Goal: Task Accomplishment & Management: Use online tool/utility

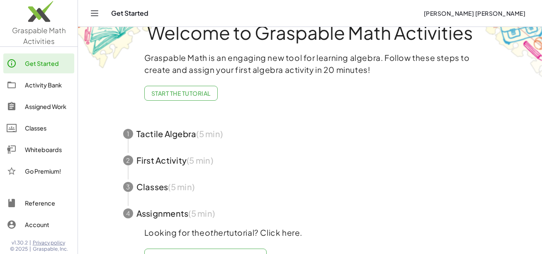
scroll to position [50, 0]
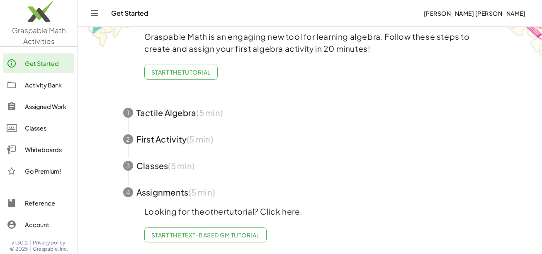
click at [43, 149] on div "Whiteboards" at bounding box center [48, 150] width 46 height 10
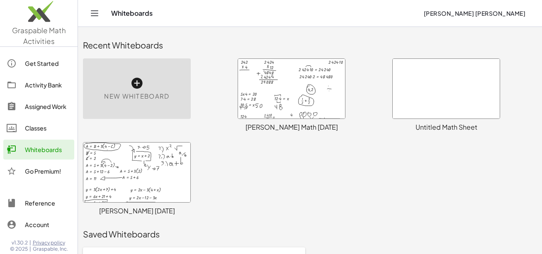
click at [279, 107] on div at bounding box center [291, 89] width 107 height 60
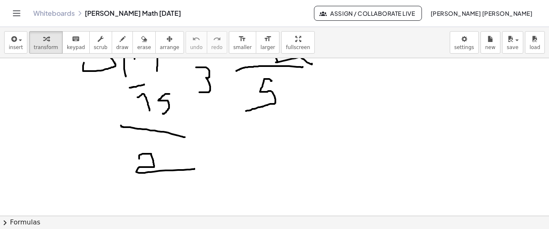
scroll to position [3499, 0]
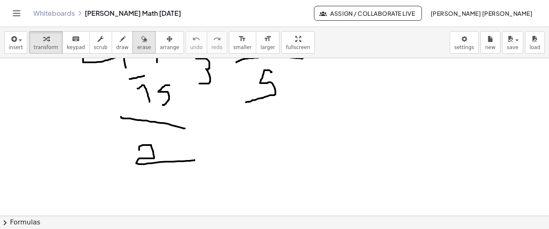
click at [141, 40] on icon "button" at bounding box center [144, 39] width 6 height 10
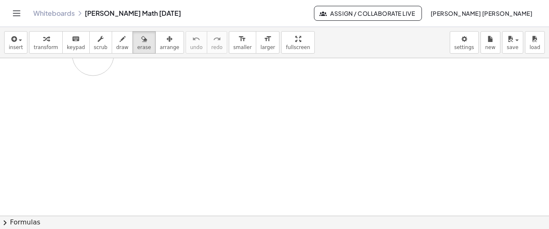
drag, startPoint x: 267, startPoint y: 178, endPoint x: 129, endPoint y: 108, distance: 154.9
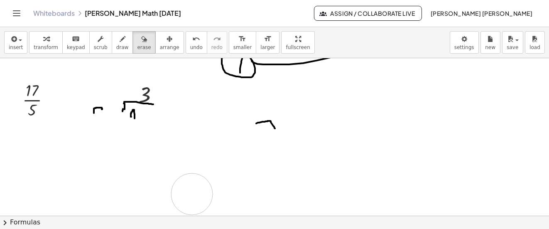
drag, startPoint x: 129, startPoint y: 108, endPoint x: 192, endPoint y: 111, distance: 62.7
drag, startPoint x: 284, startPoint y: 131, endPoint x: 113, endPoint y: 112, distance: 172.0
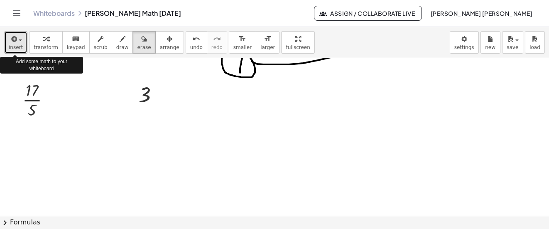
click at [5, 41] on button "insert" at bounding box center [15, 42] width 23 height 22
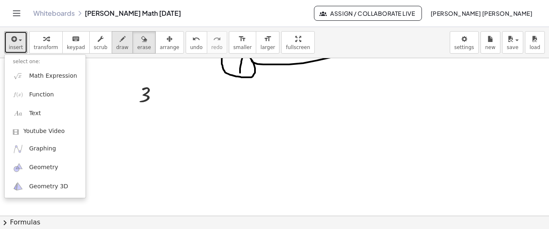
click at [116, 45] on span "draw" at bounding box center [122, 47] width 12 height 6
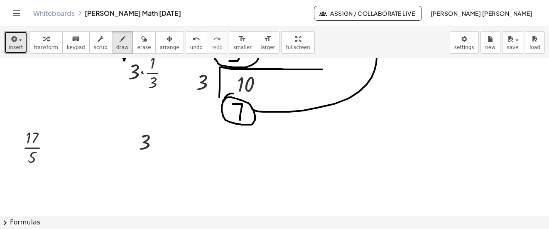
scroll to position [3374, 0]
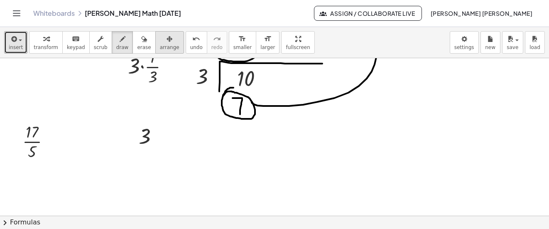
click at [166, 41] on icon "button" at bounding box center [169, 39] width 6 height 10
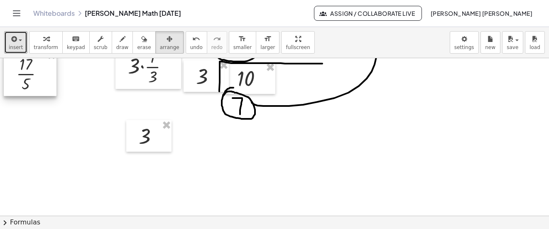
drag, startPoint x: 38, startPoint y: 129, endPoint x: 32, endPoint y: 62, distance: 67.5
click at [32, 62] on div at bounding box center [30, 73] width 53 height 46
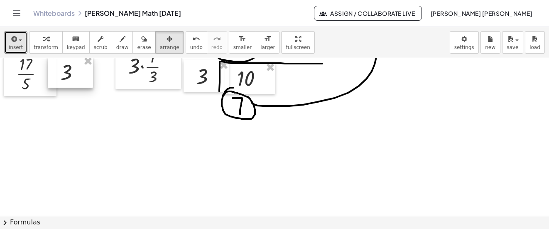
drag, startPoint x: 148, startPoint y: 139, endPoint x: 70, endPoint y: 76, distance: 100.6
click at [70, 76] on div at bounding box center [70, 72] width 45 height 32
click at [15, 41] on icon "button" at bounding box center [13, 39] width 7 height 10
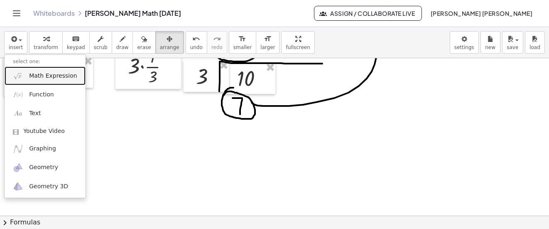
click at [35, 73] on span "Math Expression" at bounding box center [53, 76] width 48 height 8
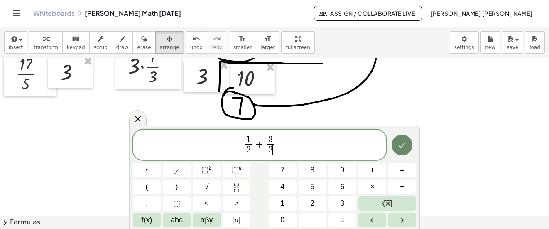
click at [401, 145] on icon "Done" at bounding box center [402, 145] width 10 height 10
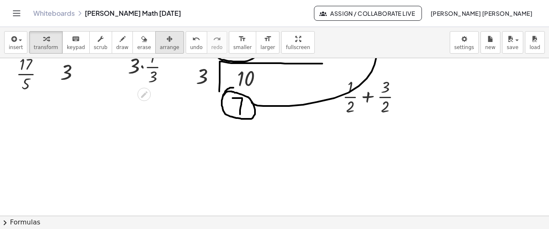
click at [166, 41] on icon "button" at bounding box center [169, 39] width 6 height 10
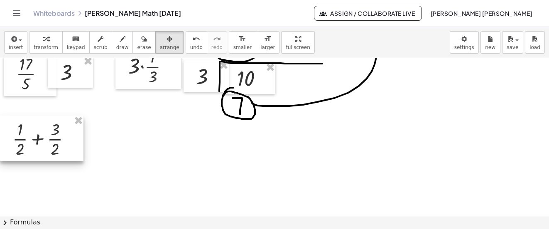
drag, startPoint x: 380, startPoint y: 99, endPoint x: 46, endPoint y: 141, distance: 337.1
click at [46, 141] on div at bounding box center [41, 138] width 83 height 46
click at [120, 46] on button "draw" at bounding box center [123, 42] width 22 height 22
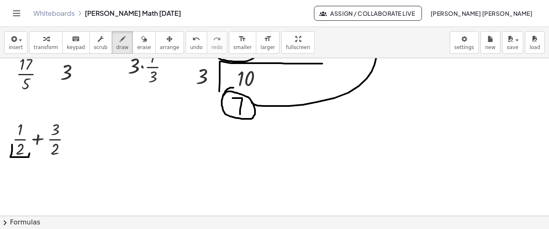
drag, startPoint x: 12, startPoint y: 144, endPoint x: 29, endPoint y: 148, distance: 17.8
drag, startPoint x: 47, startPoint y: 149, endPoint x: 65, endPoint y: 146, distance: 18.0
drag, startPoint x: 46, startPoint y: 149, endPoint x: 64, endPoint y: 149, distance: 17.4
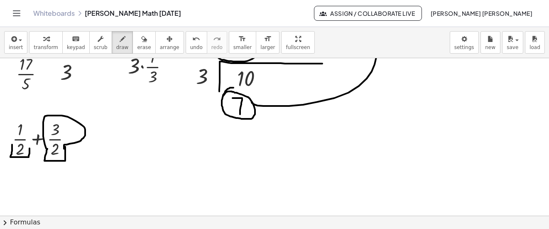
click at [190, 43] on div "undo" at bounding box center [196, 39] width 12 height 10
drag, startPoint x: 276, startPoint y: 47, endPoint x: 257, endPoint y: 65, distance: 26.1
click at [257, 65] on div "**********" at bounding box center [274, 128] width 549 height 202
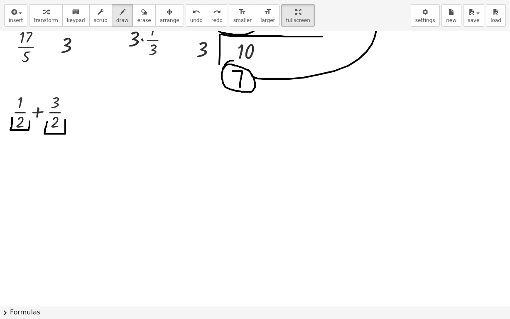
click at [291, 15] on div "insert select one: Math Expression Function Text Youtube Video Graphing Geometr…" at bounding box center [255, 15] width 510 height 31
drag, startPoint x: 282, startPoint y: 15, endPoint x: 294, endPoint y: 11, distance: 12.3
click at [294, 11] on div "Graspable Math Activities Get Started Activity Bank Assigned Work Classes White…" at bounding box center [255, 159] width 510 height 319
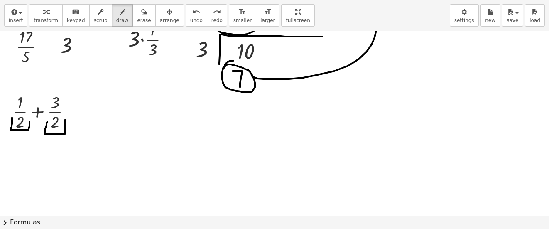
scroll to position [3416, 0]
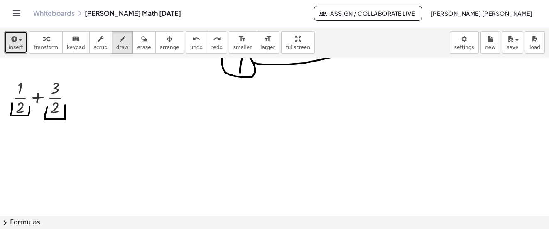
click at [15, 44] on icon "button" at bounding box center [13, 39] width 7 height 10
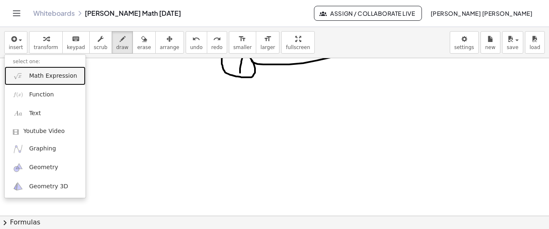
click at [47, 73] on span "Math Expression" at bounding box center [53, 76] width 48 height 8
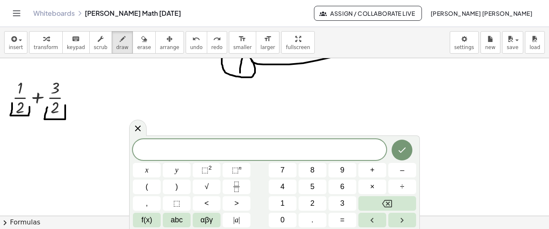
drag, startPoint x: 256, startPoint y: 144, endPoint x: 198, endPoint y: 107, distance: 68.8
drag, startPoint x: 198, startPoint y: 107, endPoint x: 136, endPoint y: 128, distance: 65.6
click at [136, 128] on icon at bounding box center [138, 128] width 10 height 10
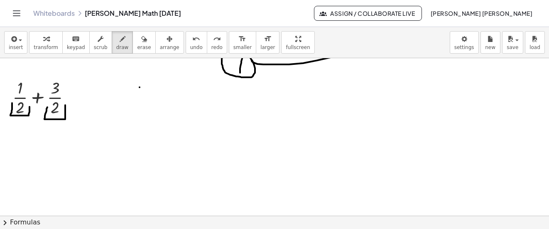
drag, startPoint x: 163, startPoint y: 131, endPoint x: 139, endPoint y: 87, distance: 49.9
click at [16, 41] on icon "button" at bounding box center [13, 39] width 7 height 10
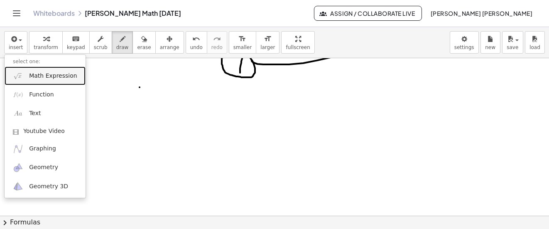
click at [36, 72] on span "Math Expression" at bounding box center [53, 76] width 48 height 8
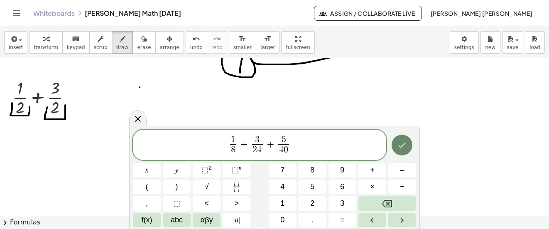
click at [402, 151] on button "Done" at bounding box center [401, 144] width 21 height 21
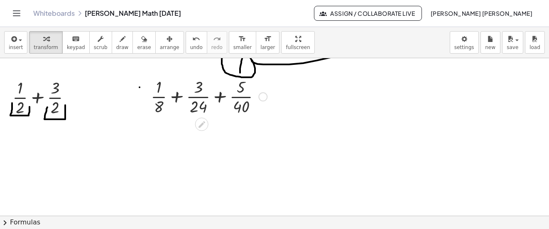
scroll to position [3499, 0]
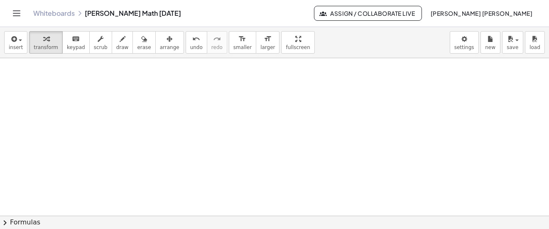
click at [163, 44] on button "arrange" at bounding box center [169, 42] width 29 height 22
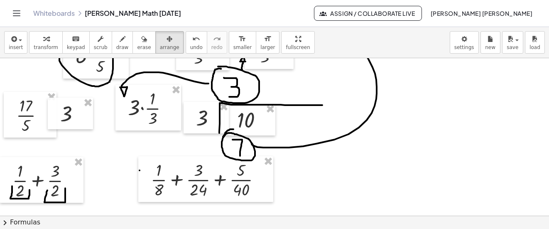
scroll to position [3416, 0]
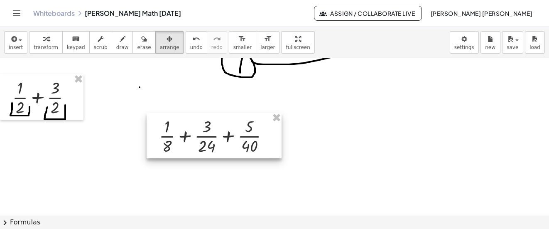
drag, startPoint x: 195, startPoint y: 101, endPoint x: 204, endPoint y: 147, distance: 46.6
click at [204, 147] on div at bounding box center [213, 135] width 135 height 46
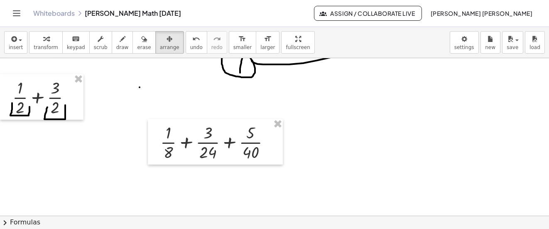
click at [397, 18] on button "Assign / Collaborate Live" at bounding box center [368, 13] width 108 height 15
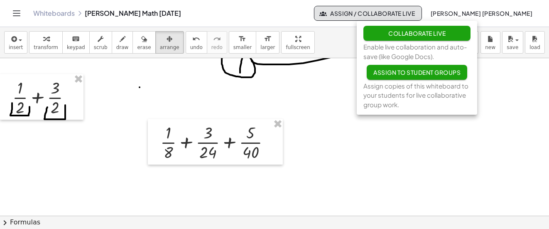
click at [421, 34] on span "Collaborate Live" at bounding box center [416, 32] width 57 height 7
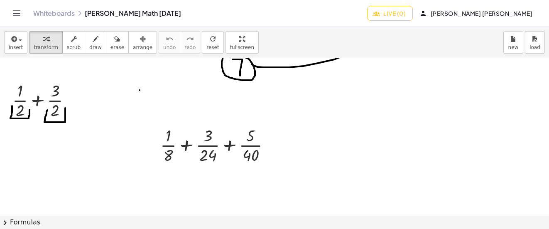
scroll to position [3466, 0]
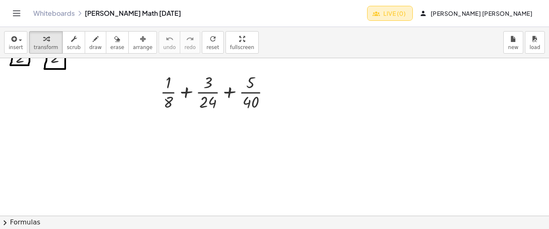
click at [405, 16] on span "Live (0)" at bounding box center [390, 13] width 32 height 7
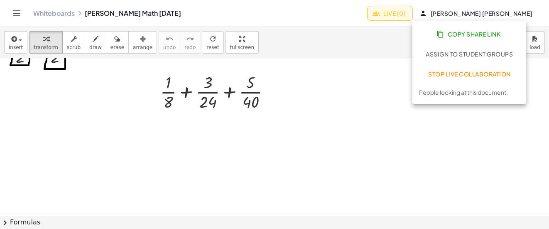
click at [458, 37] on span "Copy Share Link" at bounding box center [469, 33] width 62 height 7
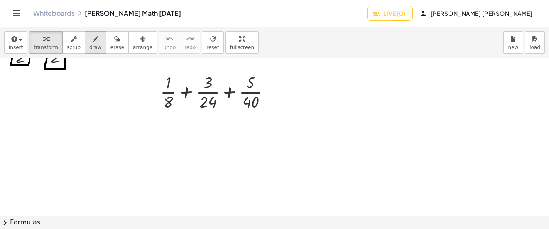
click at [91, 49] on span "draw" at bounding box center [95, 47] width 12 height 6
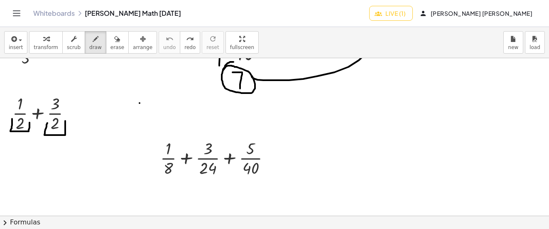
scroll to position [3383, 0]
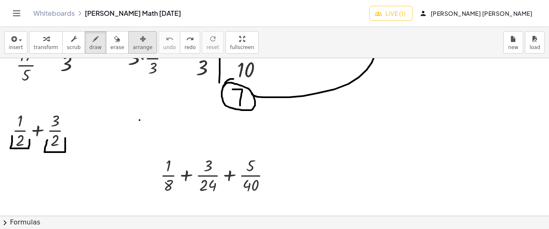
click at [140, 44] on icon "button" at bounding box center [143, 39] width 6 height 10
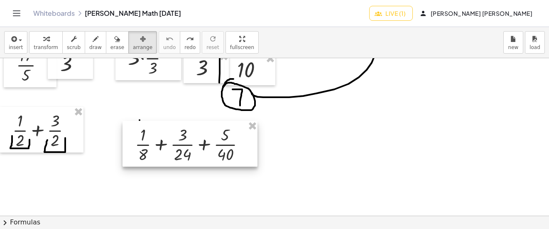
drag, startPoint x: 200, startPoint y: 180, endPoint x: 175, endPoint y: 149, distance: 39.8
click at [175, 149] on div at bounding box center [189, 144] width 135 height 46
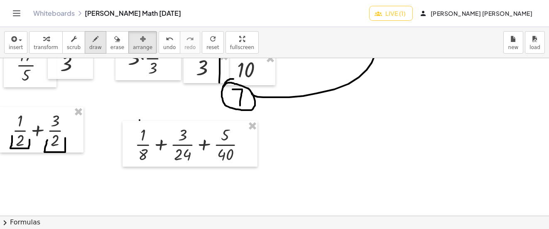
click at [93, 42] on icon "button" at bounding box center [96, 39] width 6 height 10
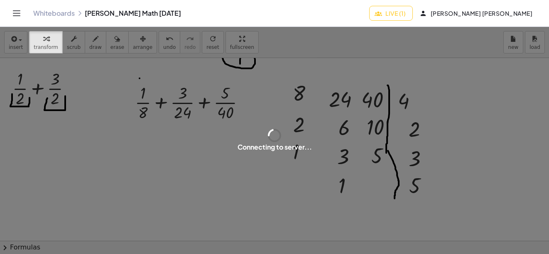
scroll to position [0, 0]
